Goal: Navigation & Orientation: Find specific page/section

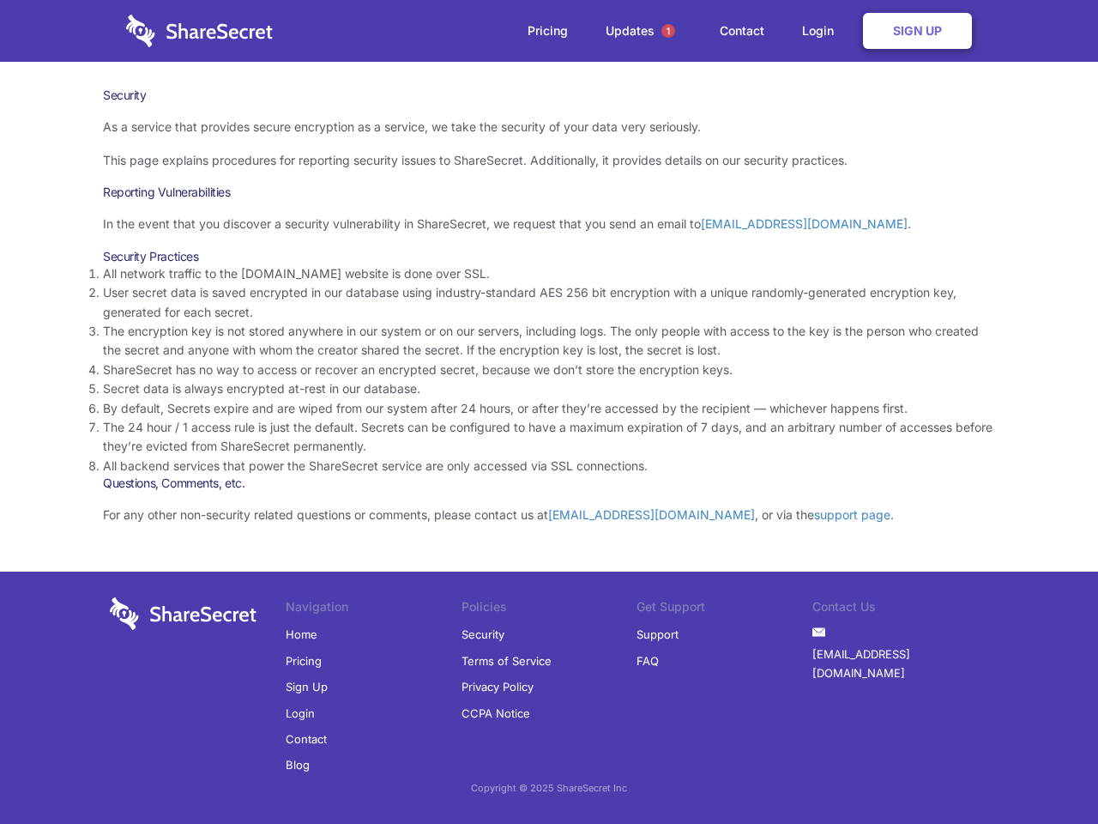
click at [549, 412] on li "By default, Secrets expire and are wiped from our system after 24 hours, or aft…" at bounding box center [549, 408] width 892 height 19
click at [669, 31] on span "1" at bounding box center [669, 31] width 14 height 14
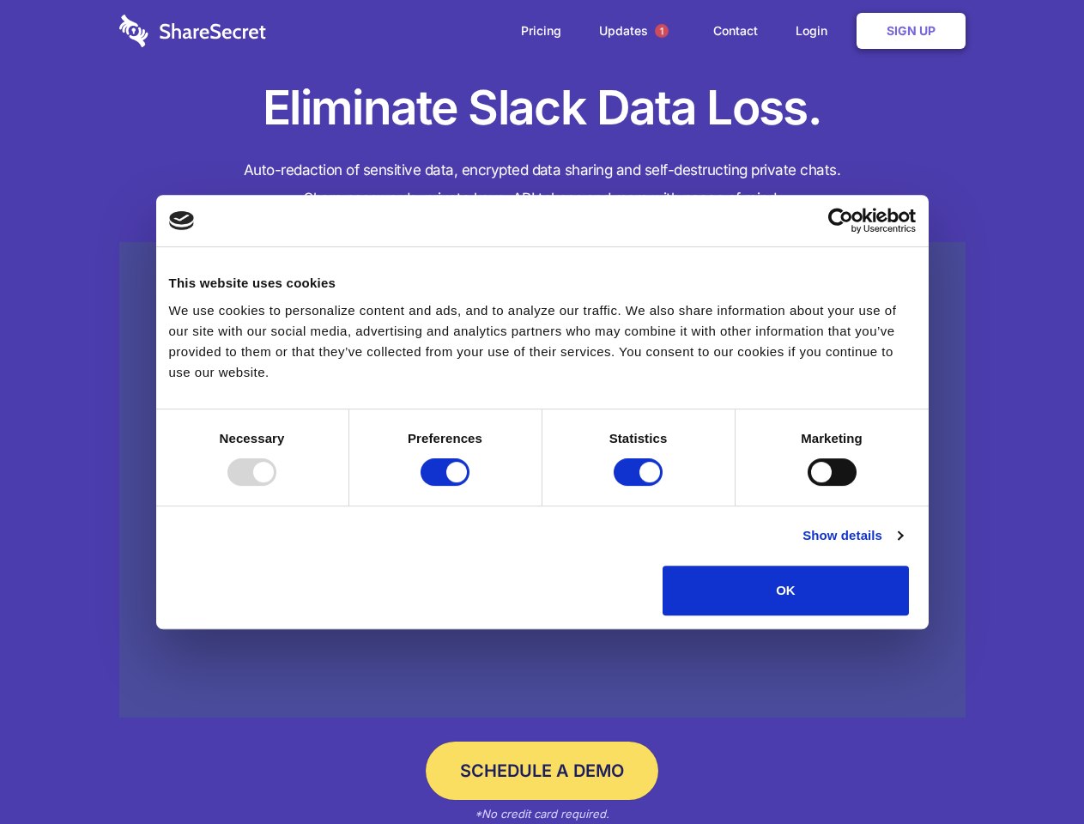
click at [276, 486] on div at bounding box center [251, 471] width 49 height 27
click at [469, 486] on input "Preferences" at bounding box center [444, 471] width 49 height 27
checkbox input "false"
click at [640, 486] on input "Statistics" at bounding box center [638, 471] width 49 height 27
checkbox input "false"
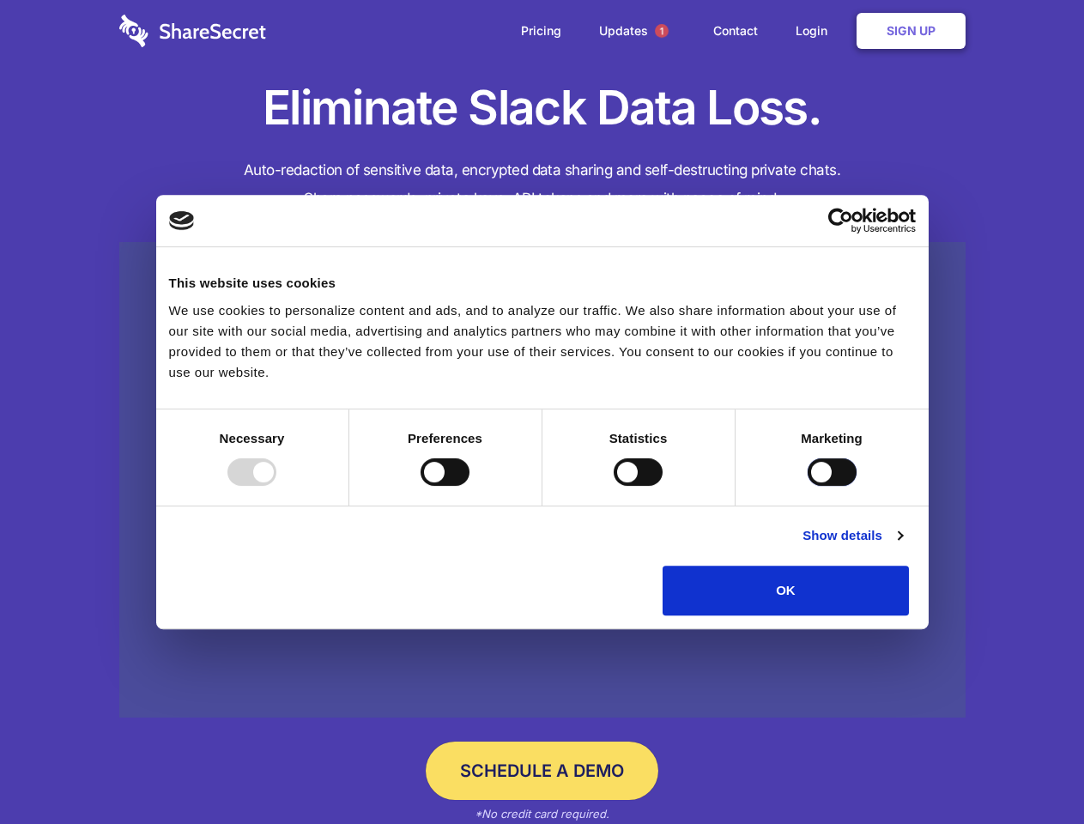
click at [808, 486] on input "Marketing" at bounding box center [832, 471] width 49 height 27
checkbox input "true"
click at [902, 546] on link "Show details" at bounding box center [852, 535] width 100 height 21
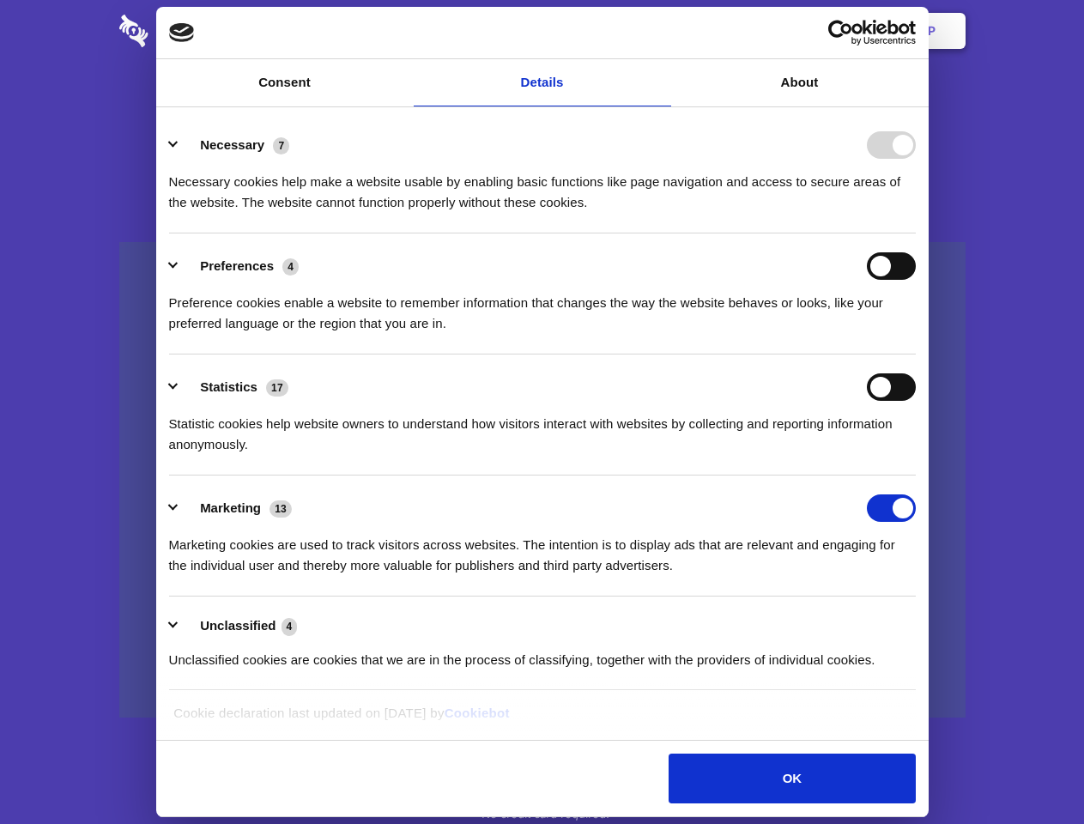
click at [916, 233] on li "Necessary 7 Necessary cookies help make a website usable by enabling basic func…" at bounding box center [542, 172] width 747 height 121
click at [661, 31] on span "1" at bounding box center [662, 31] width 14 height 14
